Goal: Task Accomplishment & Management: Use online tool/utility

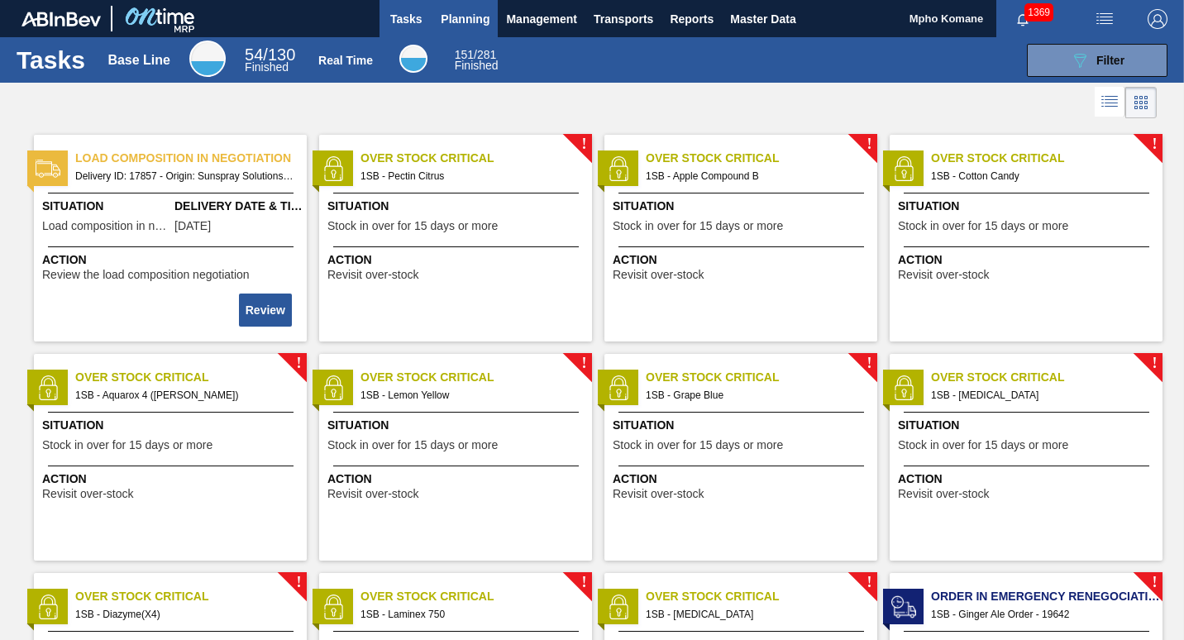
click at [478, 20] on span "Planning" at bounding box center [465, 19] width 49 height 20
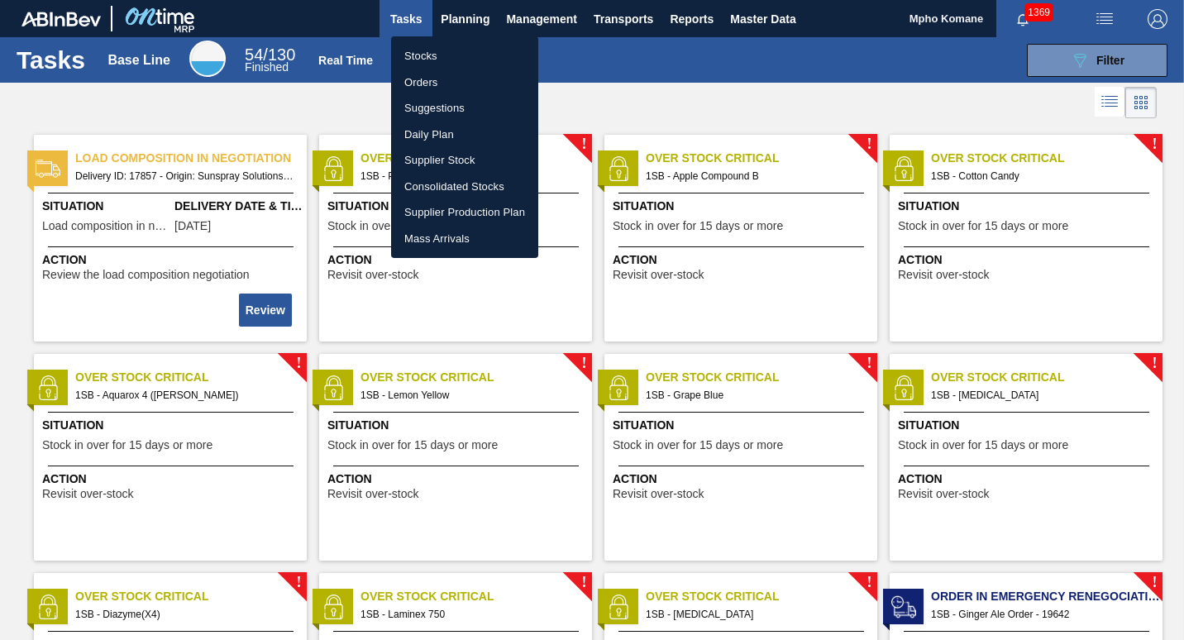
click at [435, 78] on li "Orders" at bounding box center [464, 82] width 147 height 26
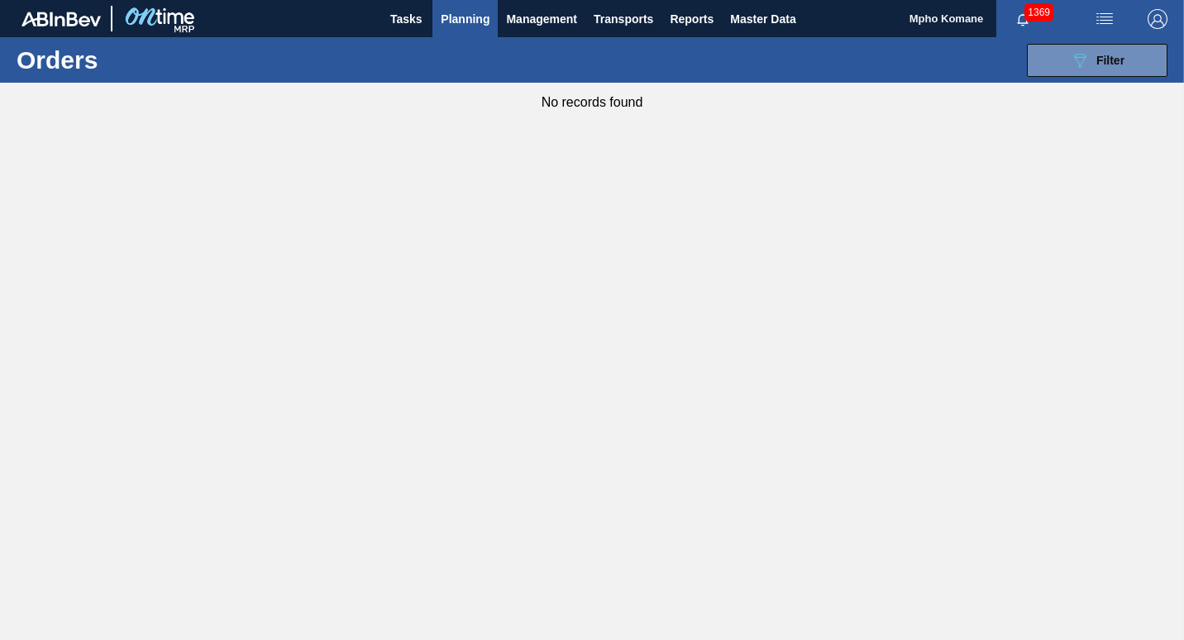
click at [479, 22] on span "Planning" at bounding box center [465, 19] width 49 height 20
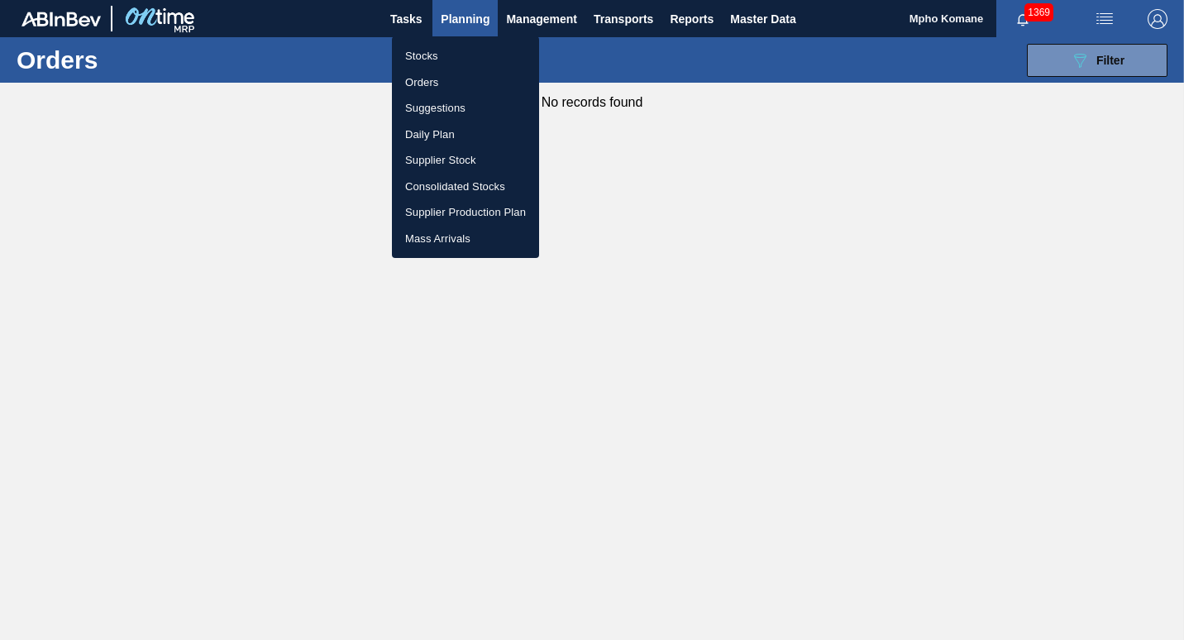
click at [431, 53] on li "Stocks" at bounding box center [465, 56] width 147 height 26
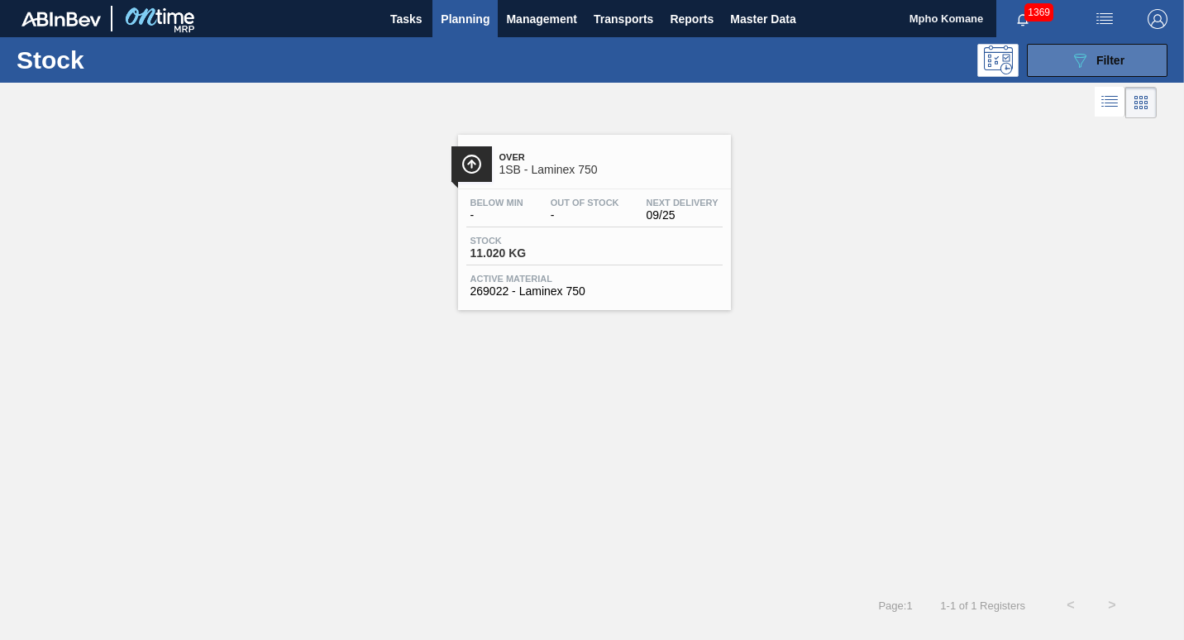
click at [1068, 67] on button "089F7B8B-B2A5-4AFE-B5C0-19BA573D28AC Filter" at bounding box center [1097, 60] width 141 height 33
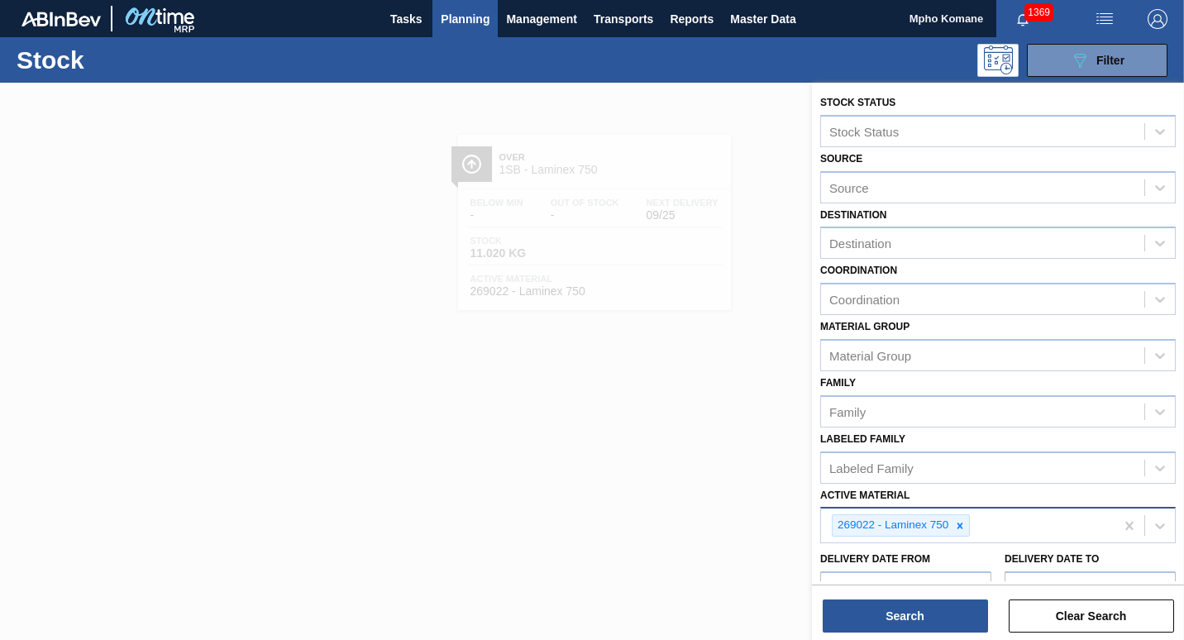
click at [976, 526] on div "269022 - Laminex 750" at bounding box center [968, 526] width 294 height 34
type Material "279808"
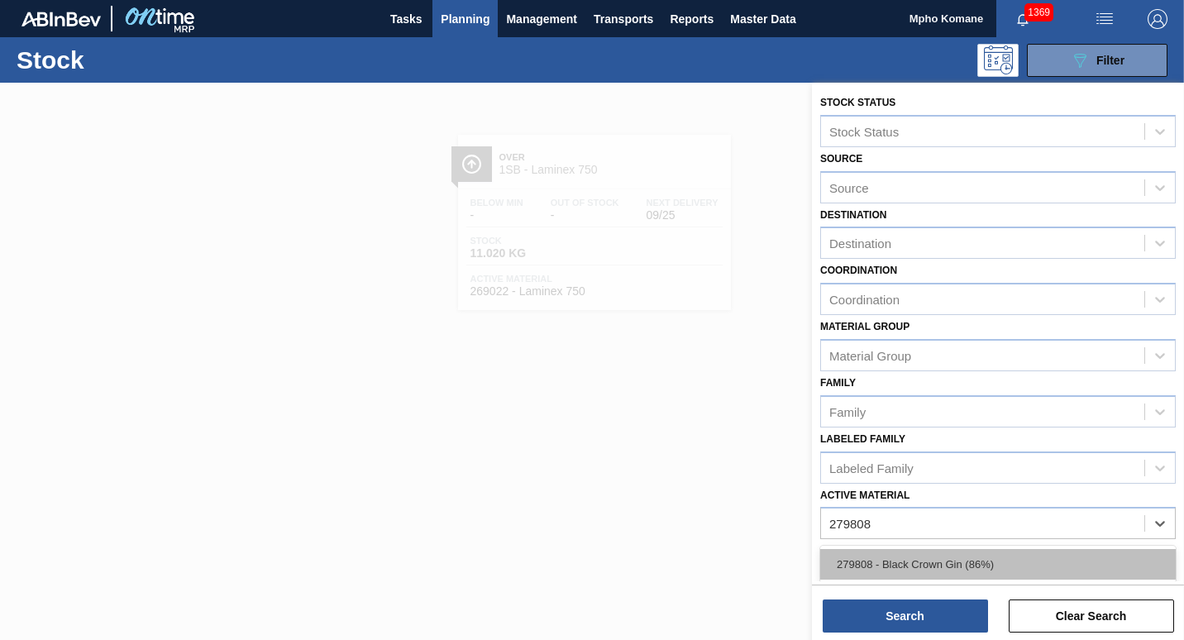
click at [975, 566] on div "279808 - Black Crown Gin (86%)" at bounding box center [998, 564] width 356 height 31
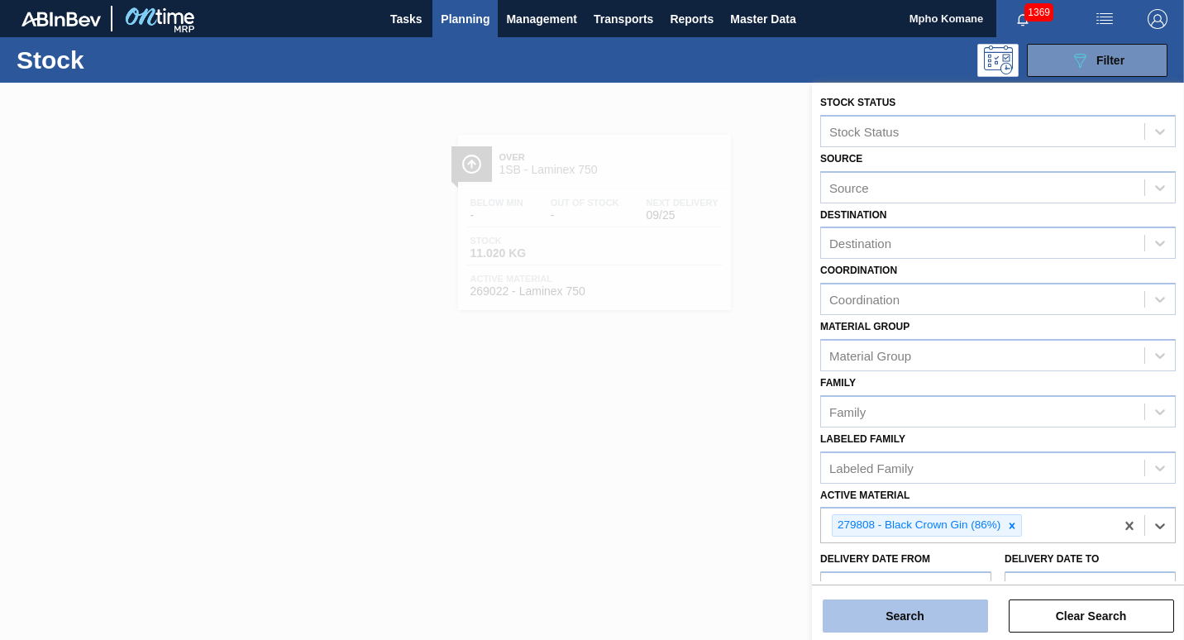
click at [945, 610] on button "Search" at bounding box center [905, 616] width 165 height 33
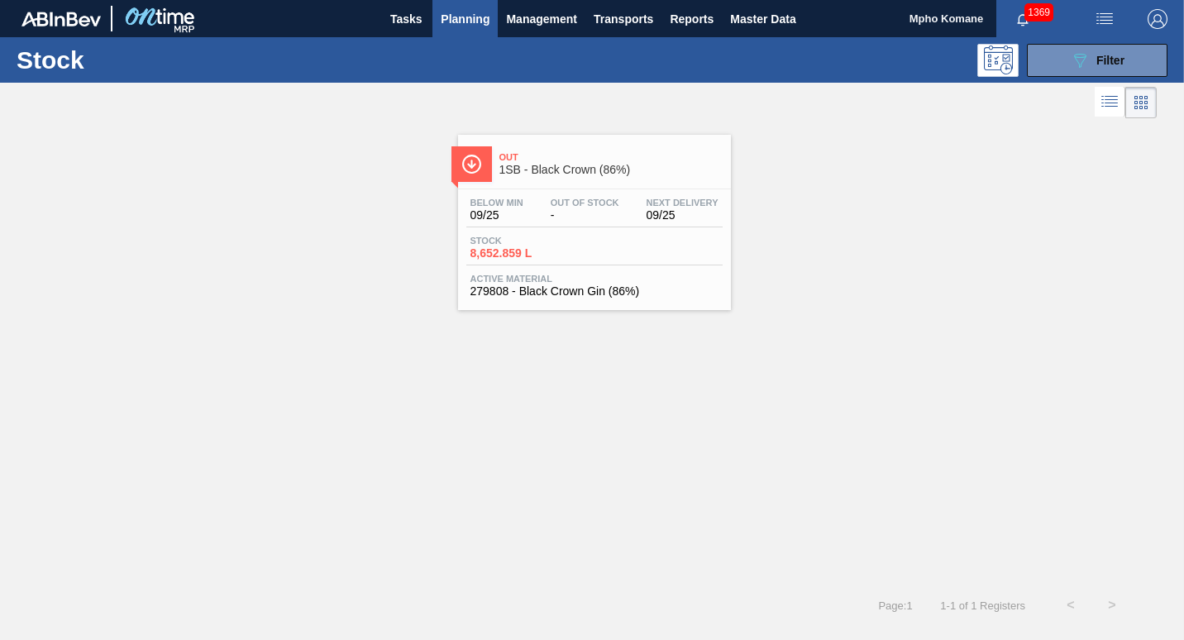
click at [558, 289] on span "279808 - Black Crown Gin (86%)" at bounding box center [595, 291] width 248 height 12
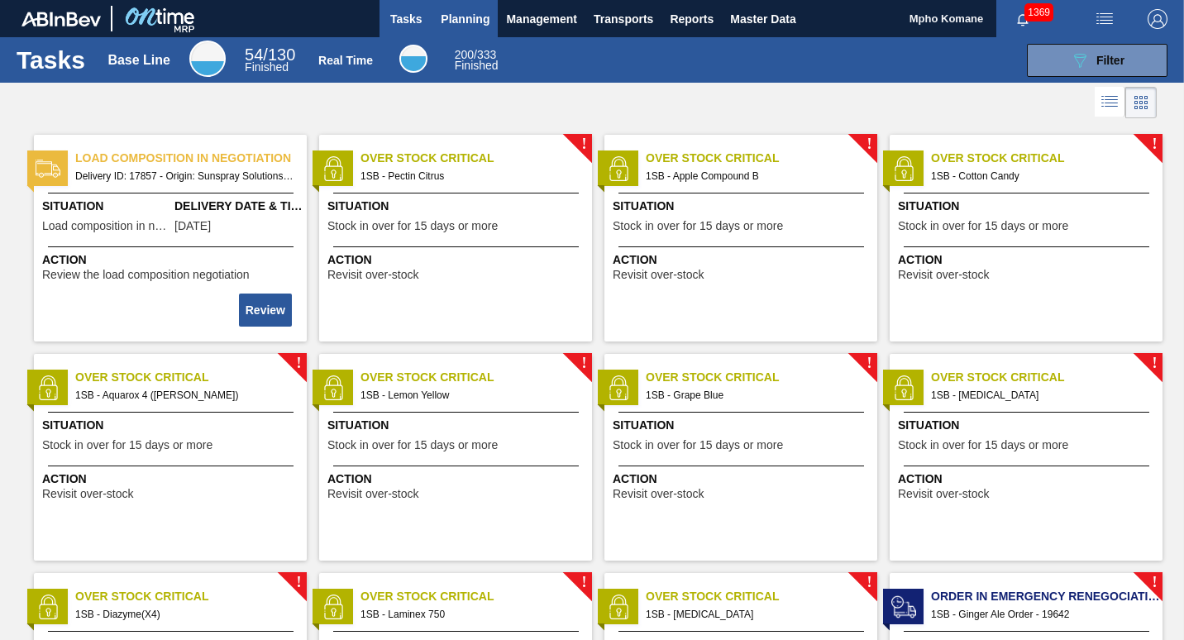
click at [479, 11] on span "Planning" at bounding box center [465, 19] width 49 height 20
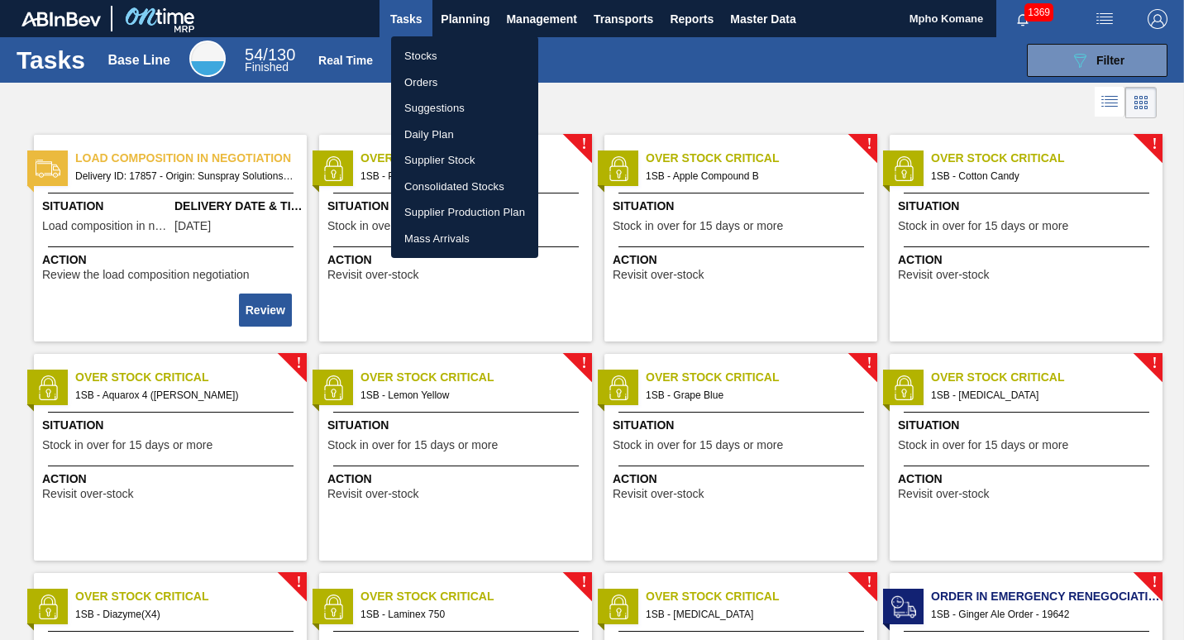
click at [428, 75] on li "Orders" at bounding box center [464, 82] width 147 height 26
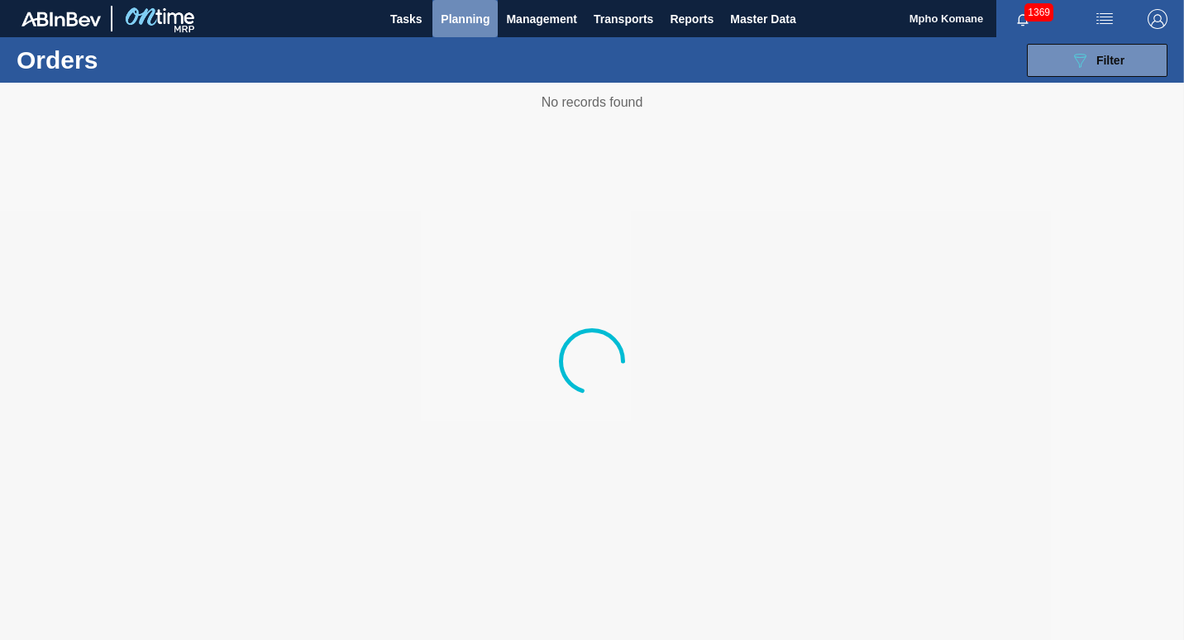
click at [462, 17] on span "Planning" at bounding box center [465, 19] width 49 height 20
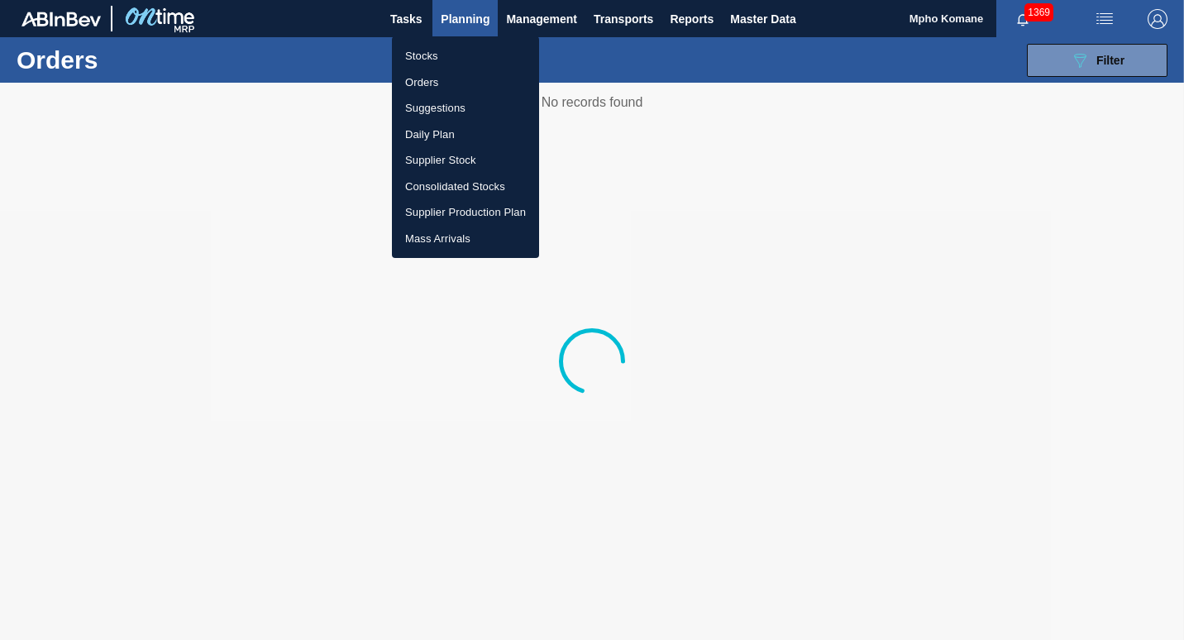
click at [430, 54] on li "Stocks" at bounding box center [465, 56] width 147 height 26
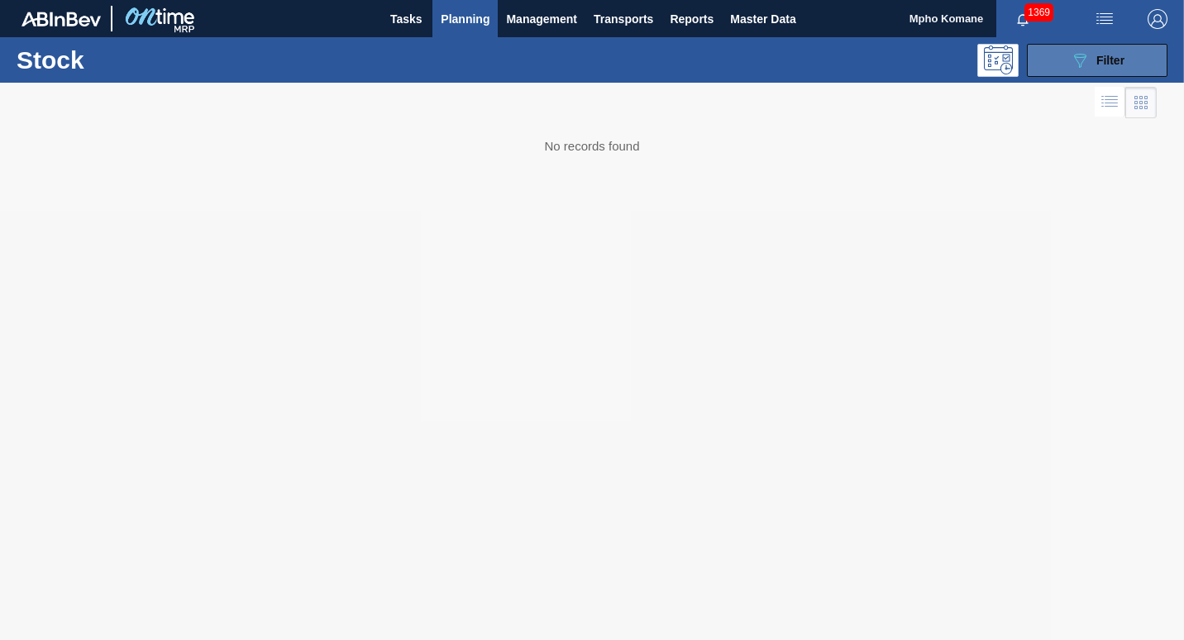
click at [1122, 61] on span "Filter" at bounding box center [1111, 60] width 28 height 13
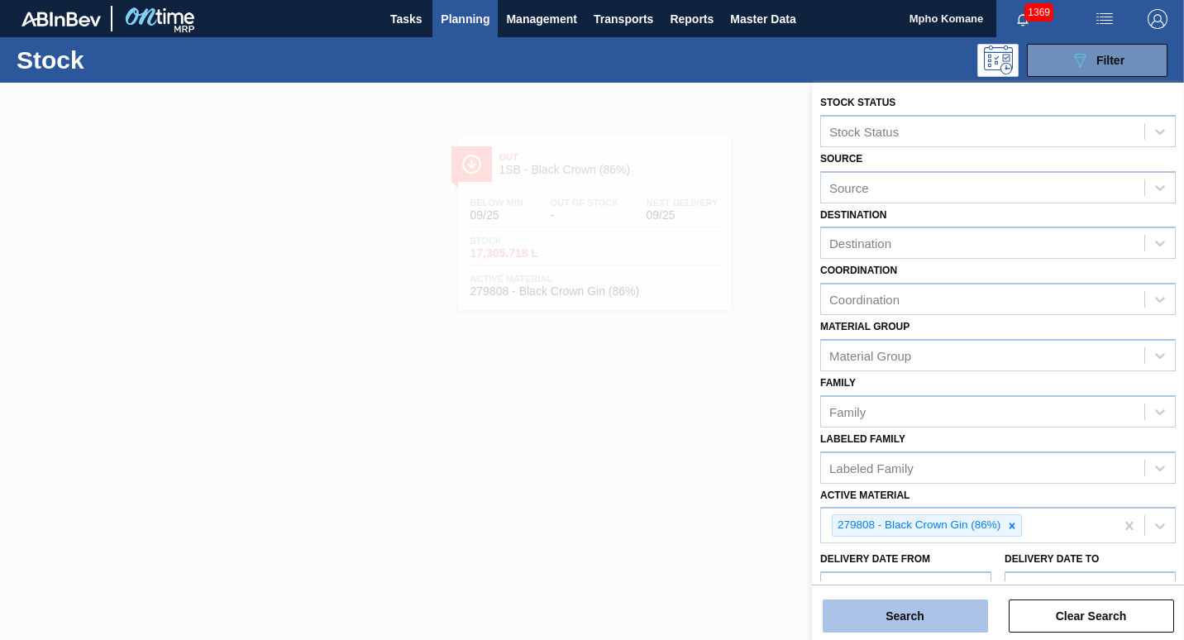
click at [908, 616] on button "Search" at bounding box center [905, 616] width 165 height 33
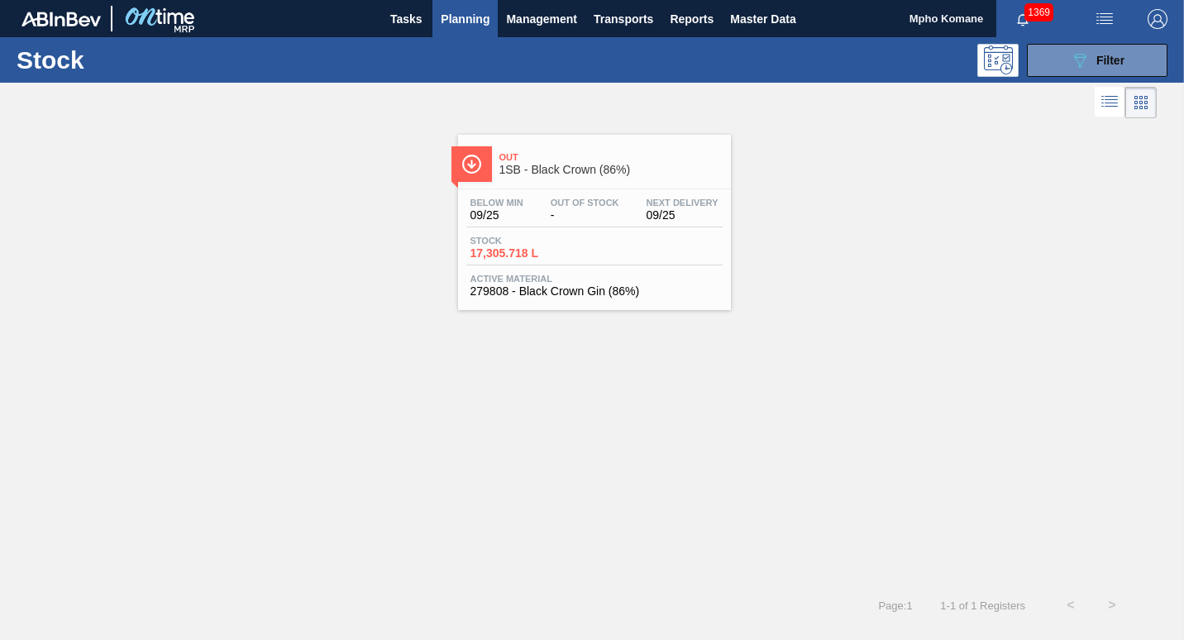
click at [567, 236] on span "Stock" at bounding box center [529, 241] width 116 height 10
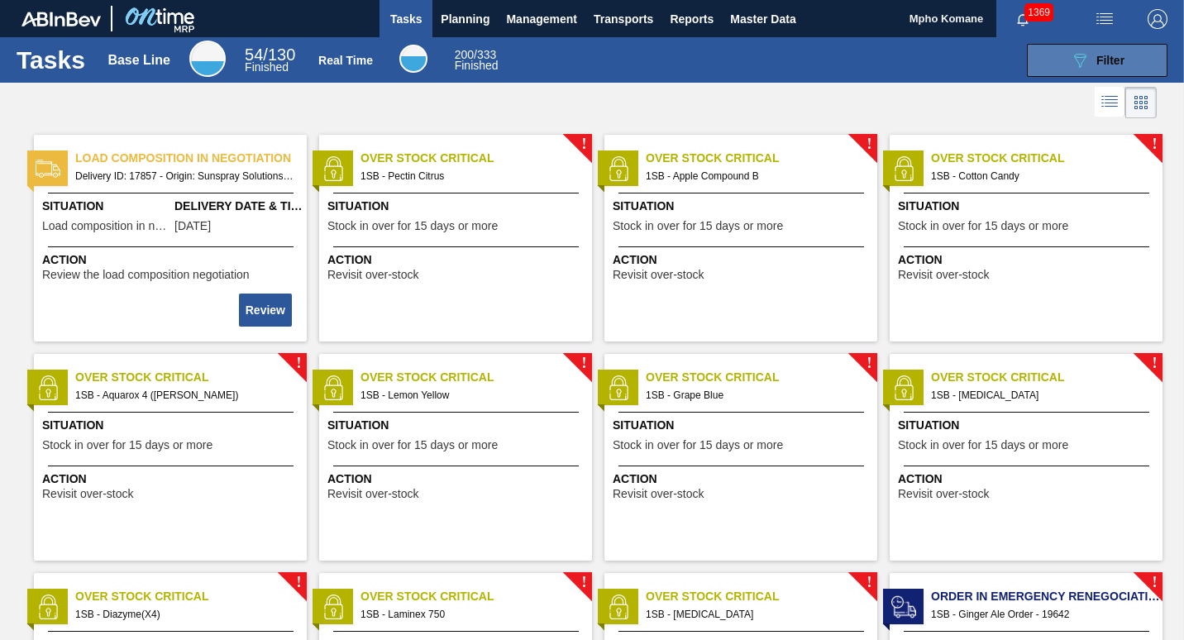
click at [1099, 63] on span "Filter" at bounding box center [1111, 60] width 28 height 13
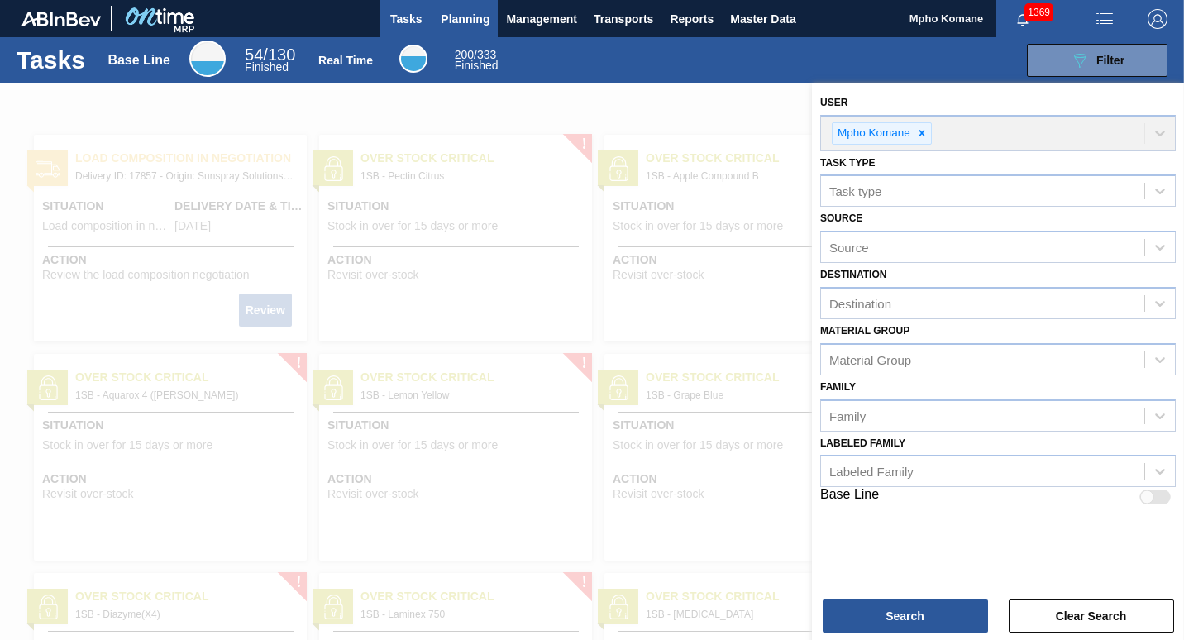
click at [471, 17] on span "Planning" at bounding box center [465, 19] width 49 height 20
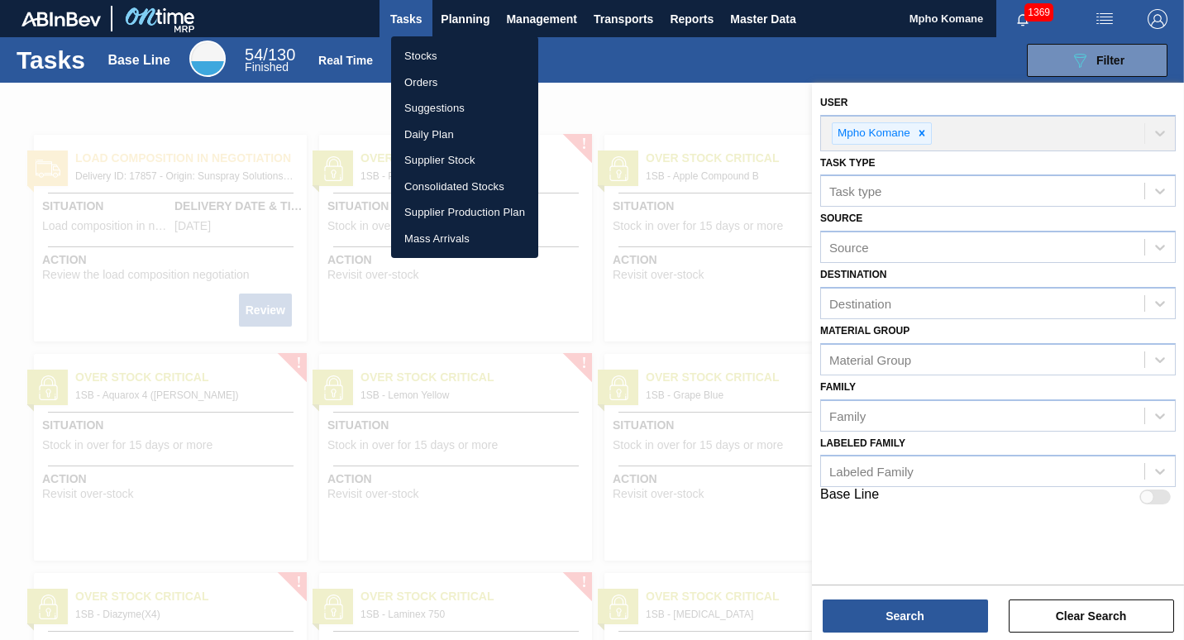
click at [428, 78] on li "Orders" at bounding box center [464, 82] width 147 height 26
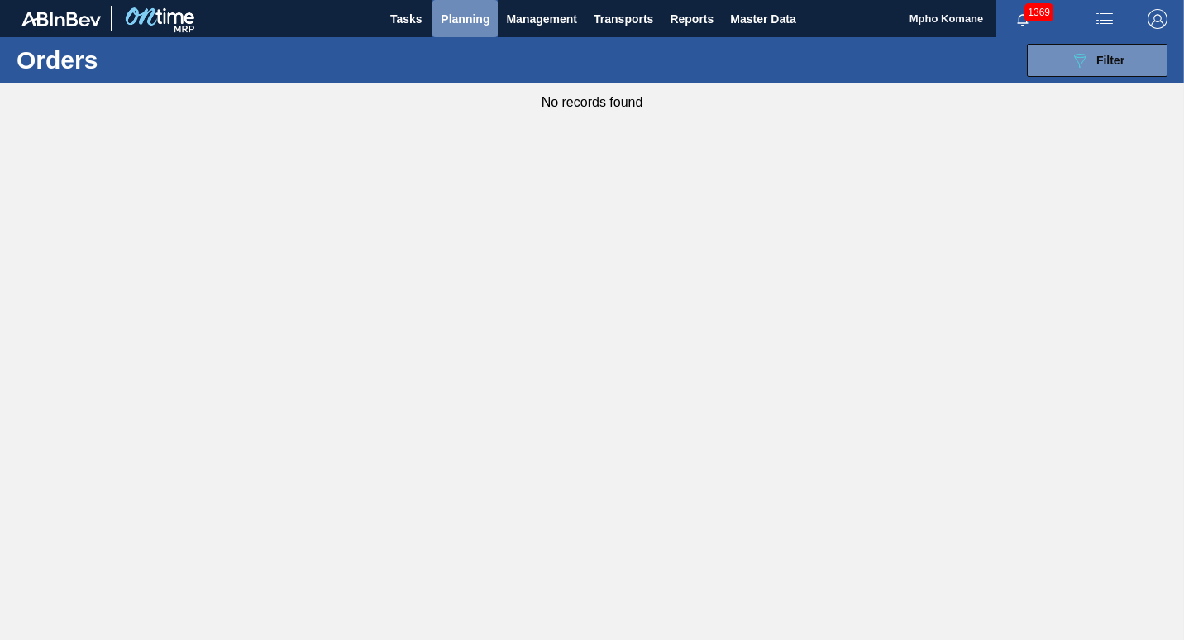
click at [457, 22] on span "Planning" at bounding box center [465, 19] width 49 height 20
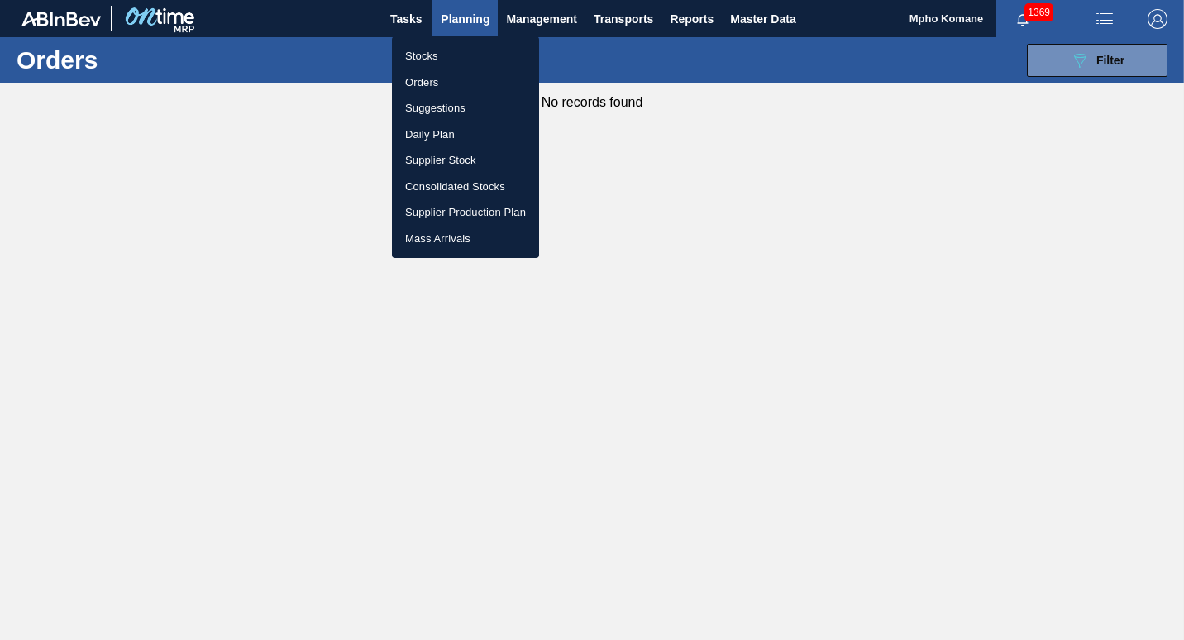
click at [430, 46] on li "Stocks" at bounding box center [465, 56] width 147 height 26
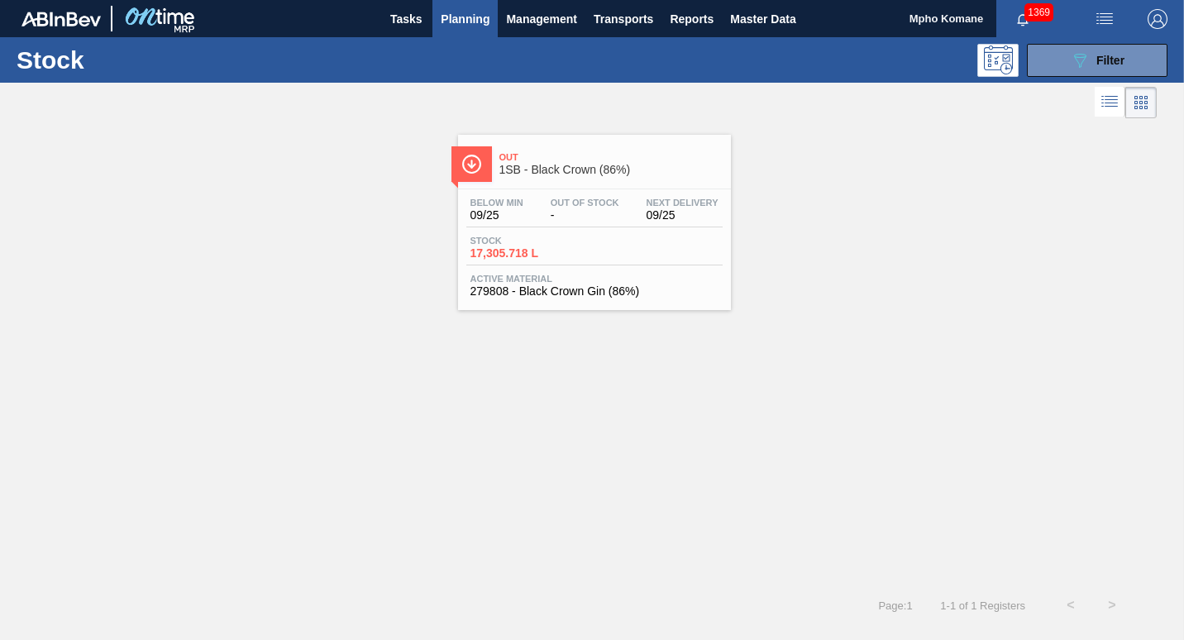
click at [552, 198] on span "Out Of Stock" at bounding box center [585, 203] width 69 height 10
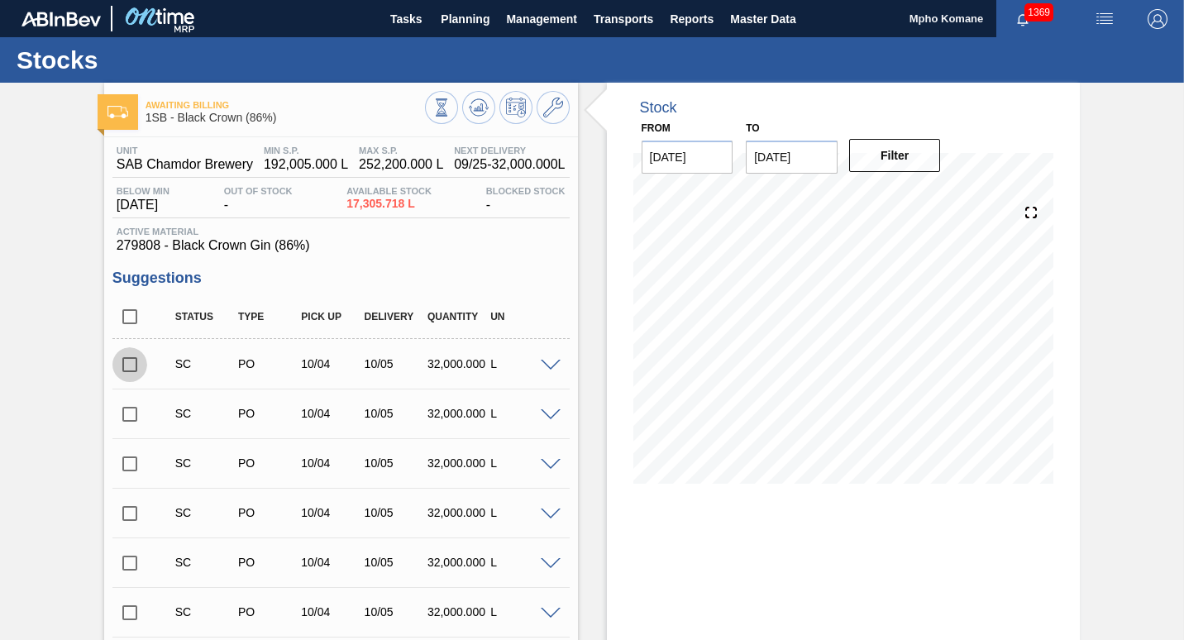
click at [127, 361] on input "checkbox" at bounding box center [129, 364] width 35 height 35
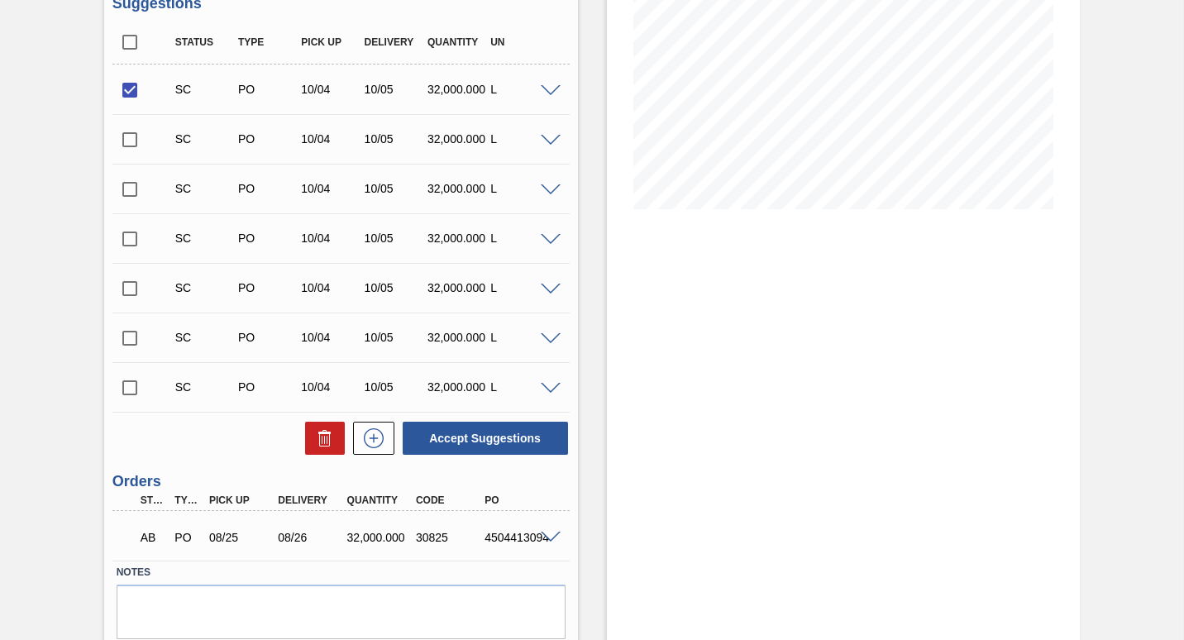
scroll to position [331, 0]
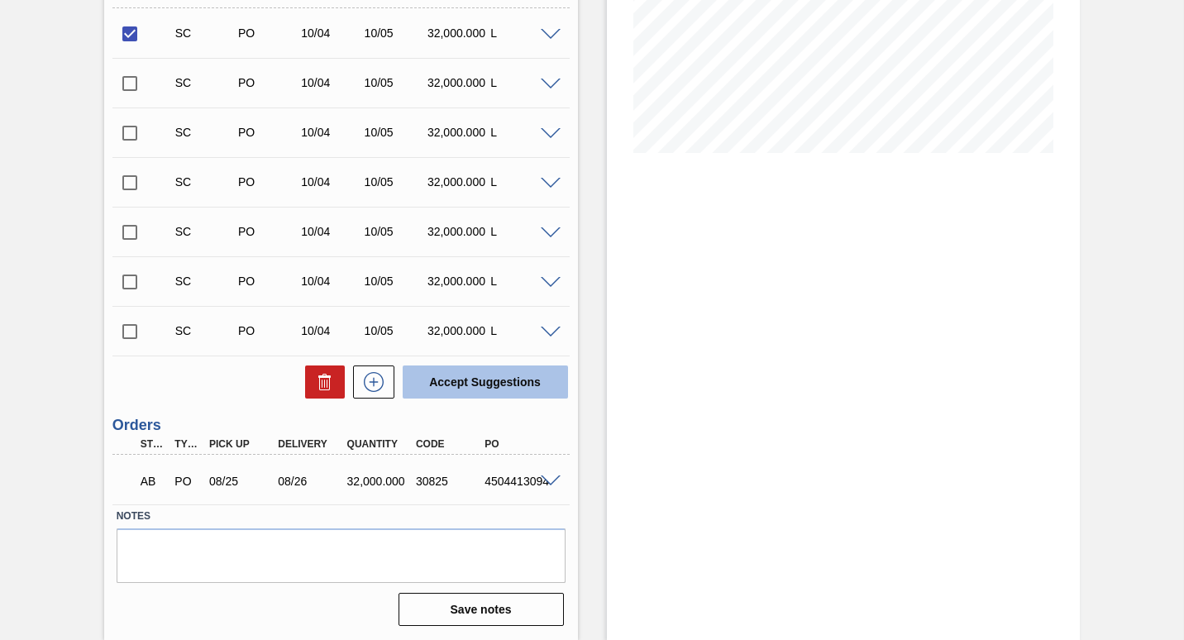
click at [454, 382] on button "Accept Suggestions" at bounding box center [485, 382] width 165 height 33
checkbox input "false"
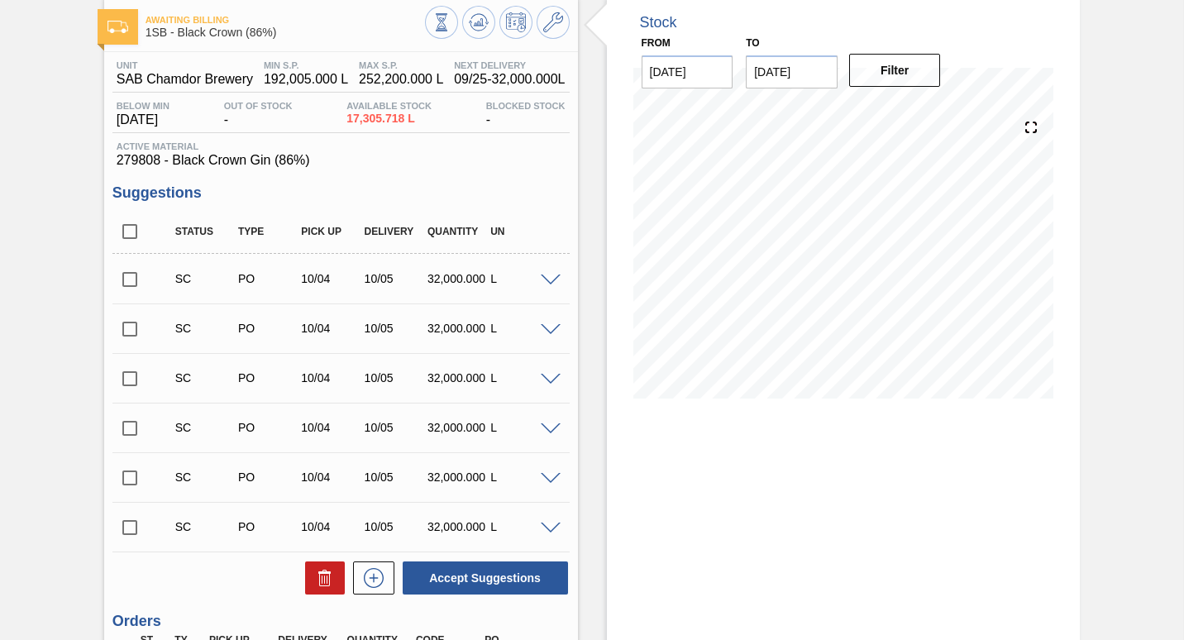
scroll to position [83, 0]
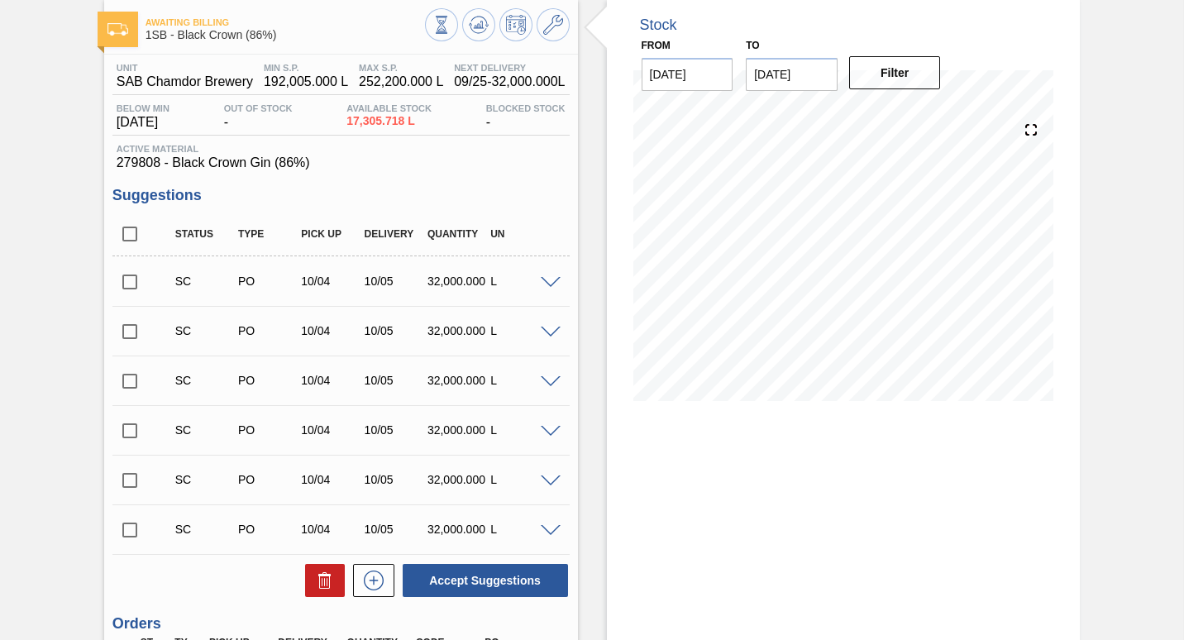
click at [128, 280] on input "checkbox" at bounding box center [129, 282] width 35 height 35
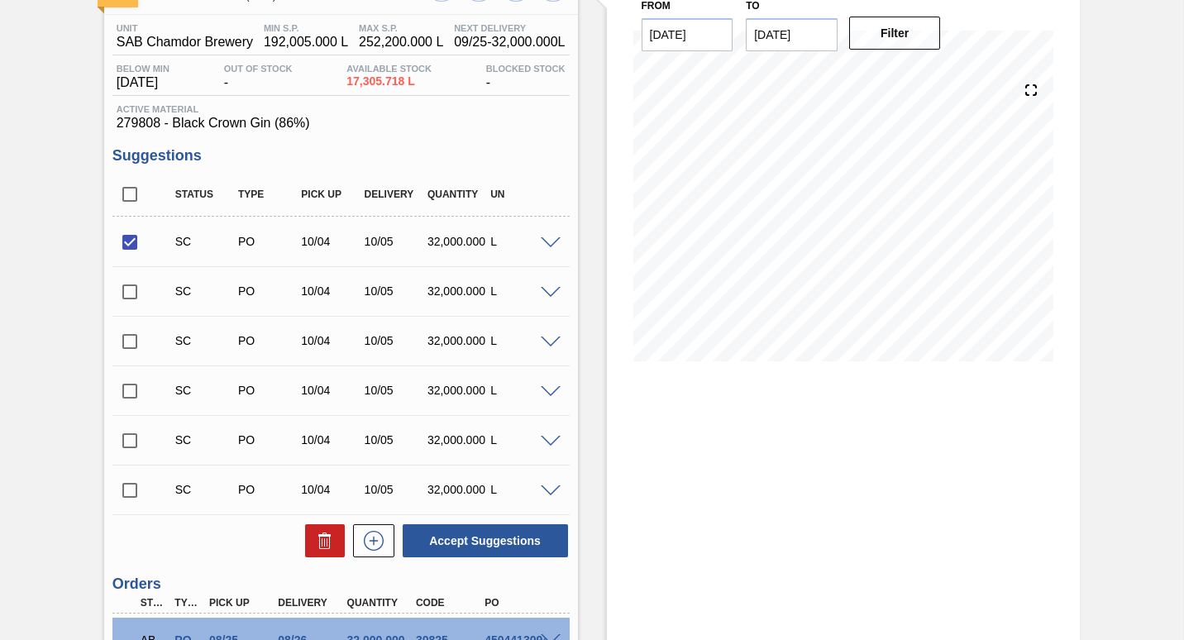
scroll to position [331, 0]
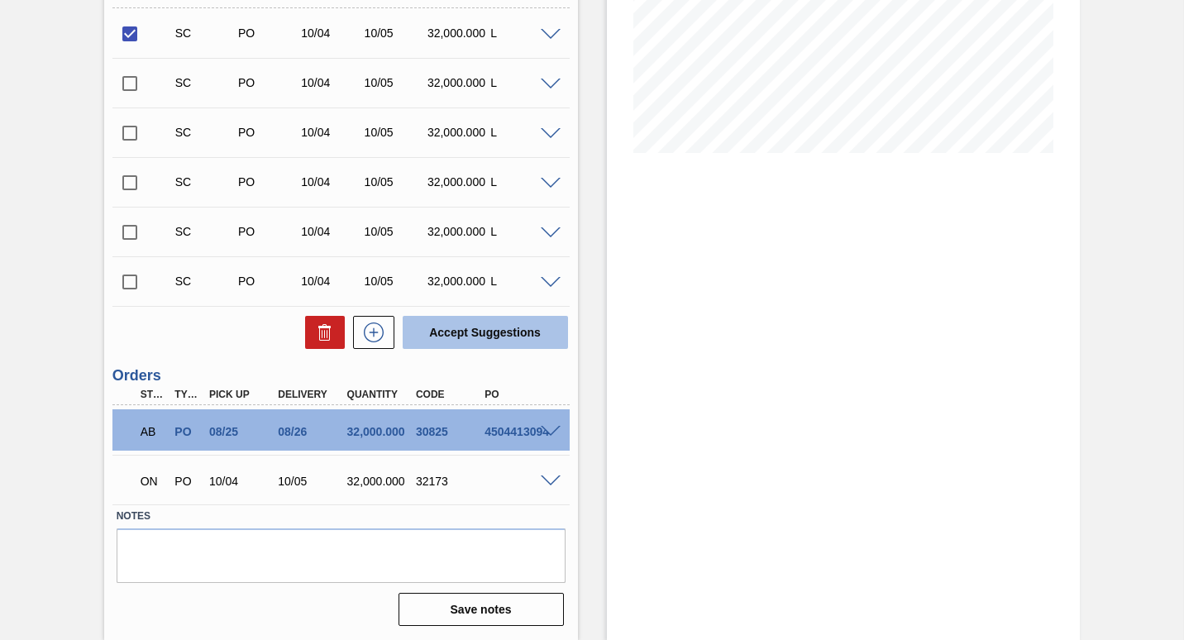
click at [475, 332] on button "Accept Suggestions" at bounding box center [485, 332] width 165 height 33
checkbox input "false"
